Goal: Information Seeking & Learning: Learn about a topic

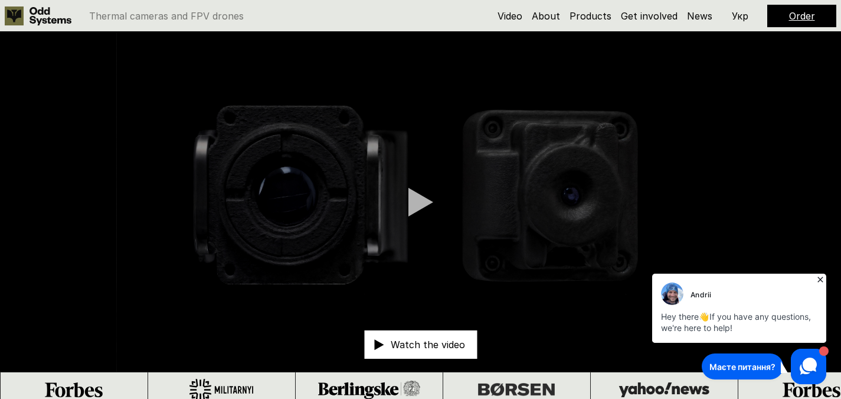
drag, startPoint x: 593, startPoint y: 15, endPoint x: 572, endPoint y: 47, distance: 38.3
click at [572, 47] on video at bounding box center [420, 202] width 841 height 340
click at [589, 15] on link "Products" at bounding box center [591, 16] width 42 height 12
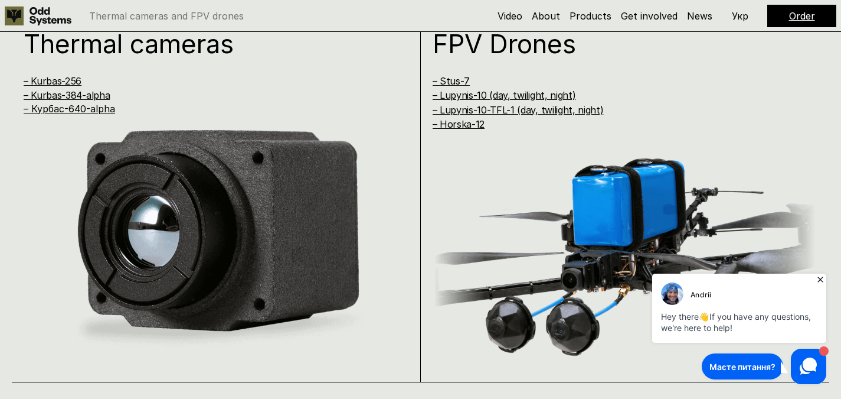
scroll to position [825, 0]
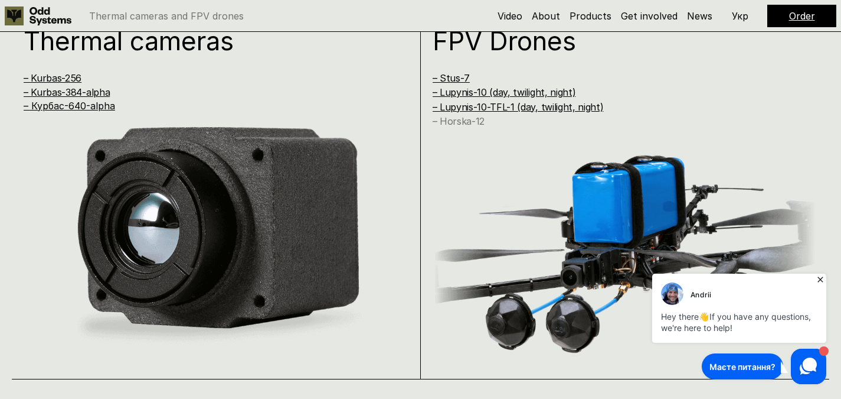
click at [464, 120] on link "– Horska-12" at bounding box center [459, 121] width 52 height 12
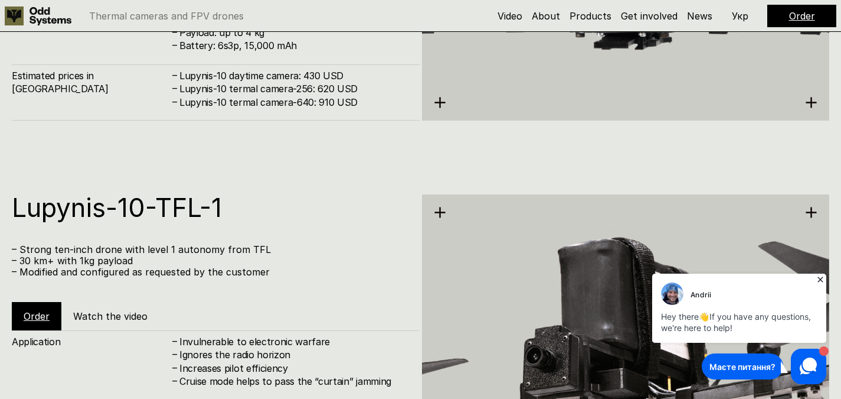
scroll to position [3043, 0]
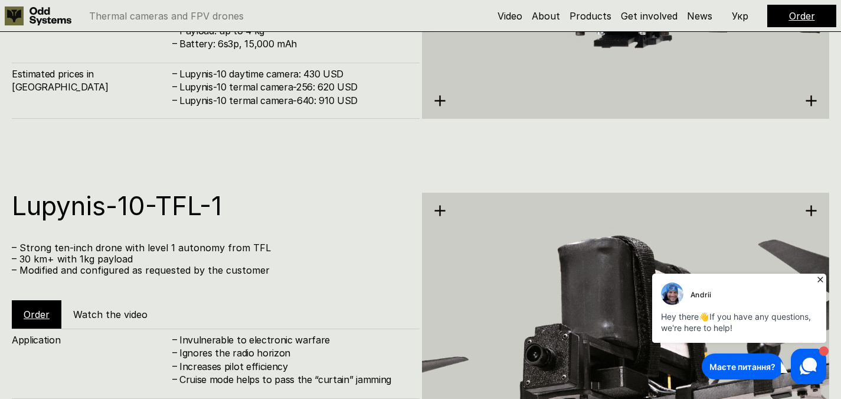
click at [462, 213] on img at bounding box center [626, 354] width 408 height 456
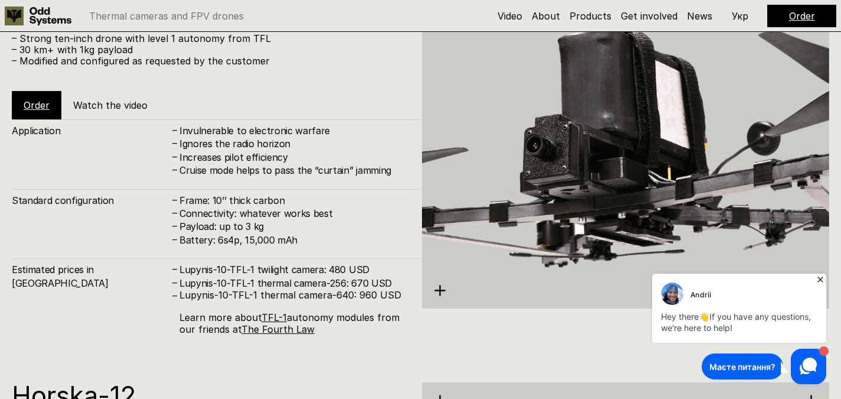
scroll to position [3255, 0]
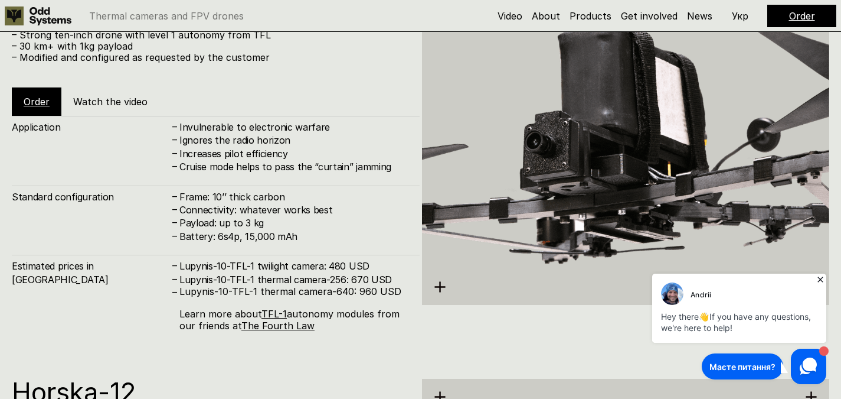
click at [565, 165] on img at bounding box center [626, 142] width 408 height 456
click at [440, 285] on use at bounding box center [440, 286] width 11 height 11
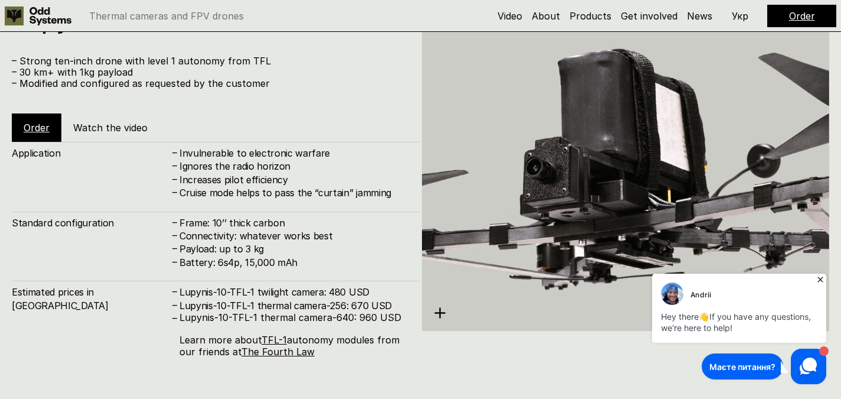
click at [821, 279] on icon at bounding box center [820, 278] width 5 height 5
